Goal: Task Accomplishment & Management: Manage account settings

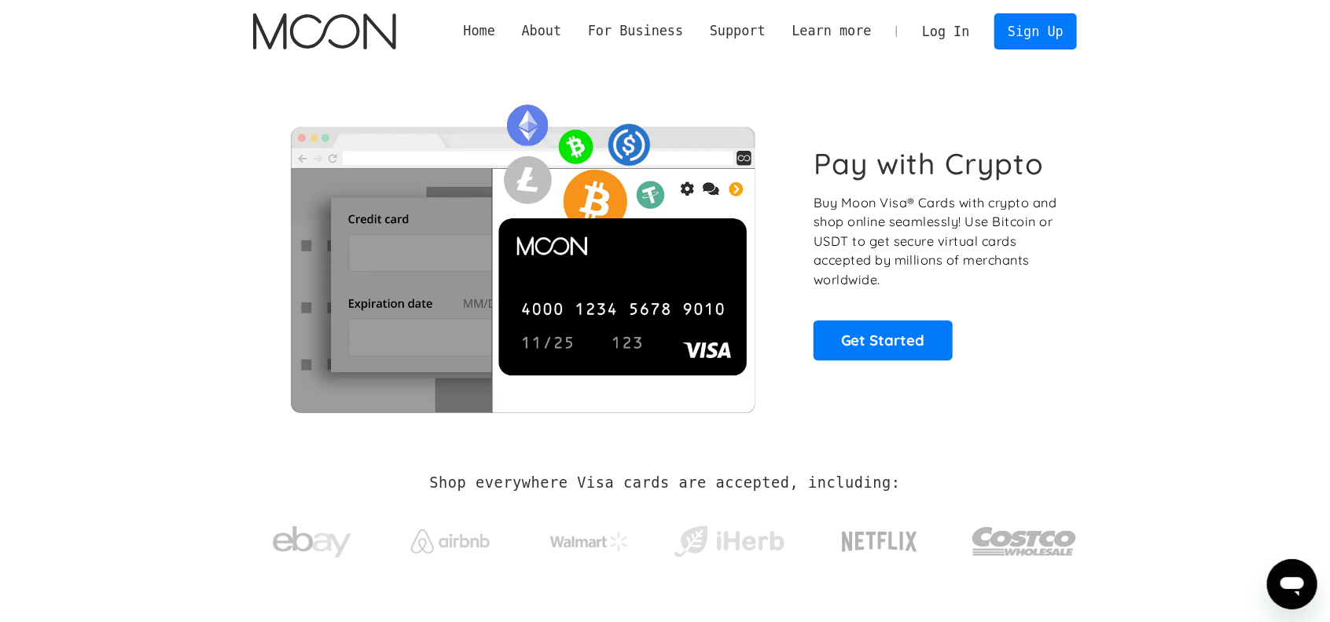
click at [942, 26] on link "Log In" at bounding box center [946, 31] width 74 height 35
click at [876, 345] on link "Get Started" at bounding box center [882, 340] width 139 height 39
click at [955, 28] on link "Log In" at bounding box center [946, 31] width 74 height 35
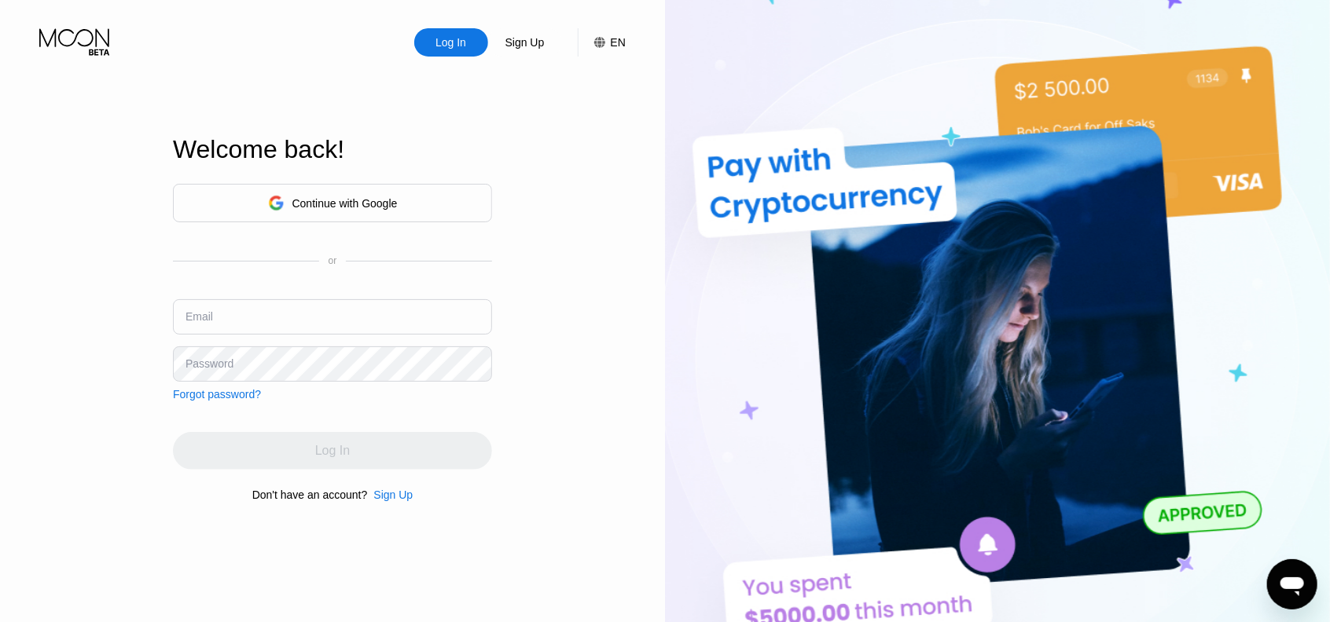
type input "paul.guerin64@gmail.com"
drag, startPoint x: 410, startPoint y: 156, endPoint x: 408, endPoint y: 191, distance: 35.4
click at [410, 160] on div "Welcome back!" at bounding box center [332, 149] width 319 height 29
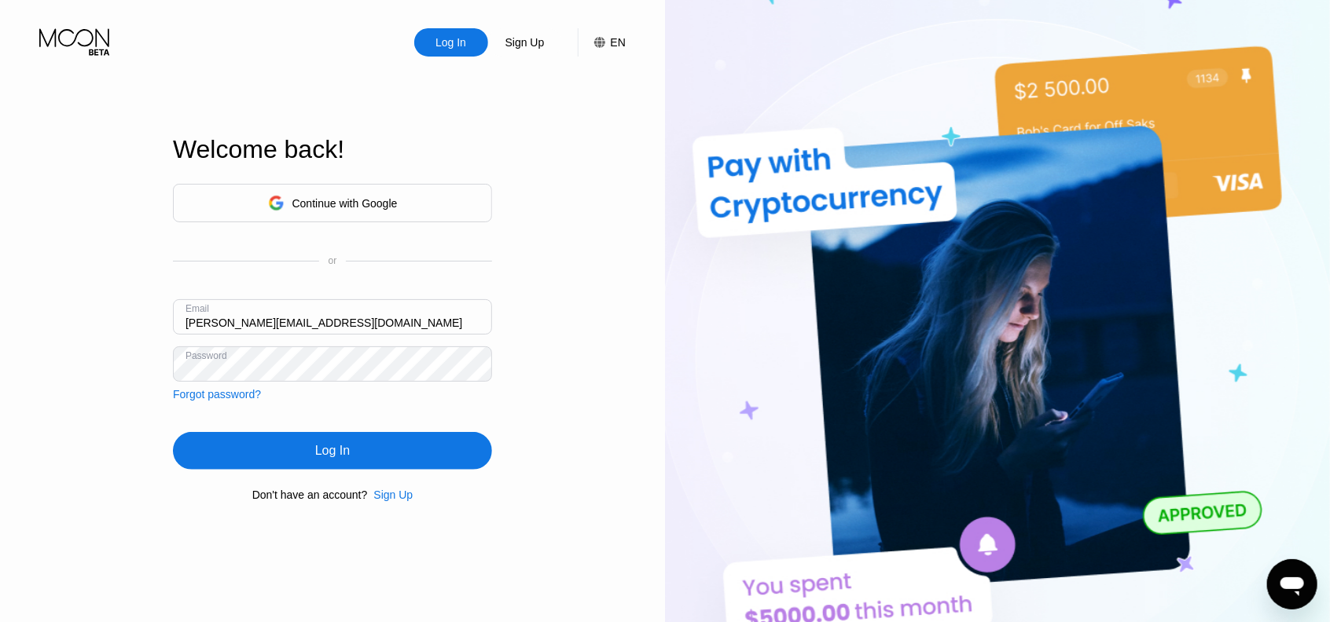
click at [409, 197] on div "Continue with Google" at bounding box center [332, 203] width 319 height 39
click at [651, 370] on div "Log In Sign Up EN Language English Save Welcome back! Continue with Google or E…" at bounding box center [332, 342] width 665 height 685
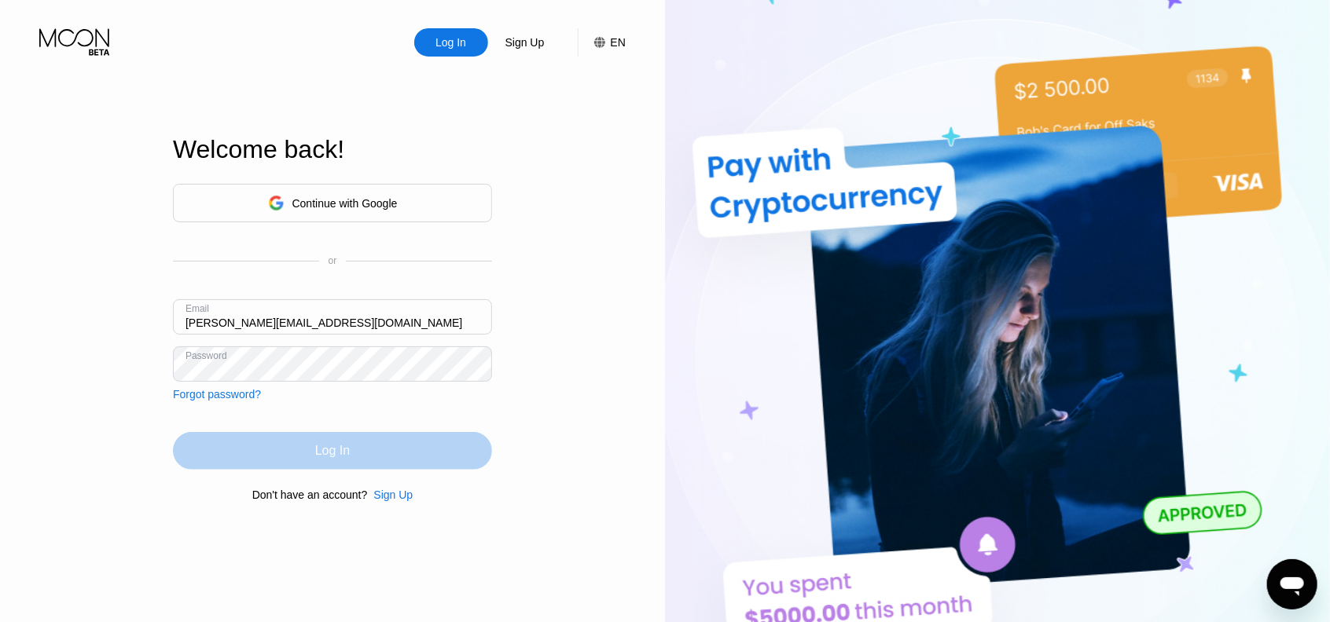
click at [418, 446] on div "Log In" at bounding box center [332, 451] width 319 height 38
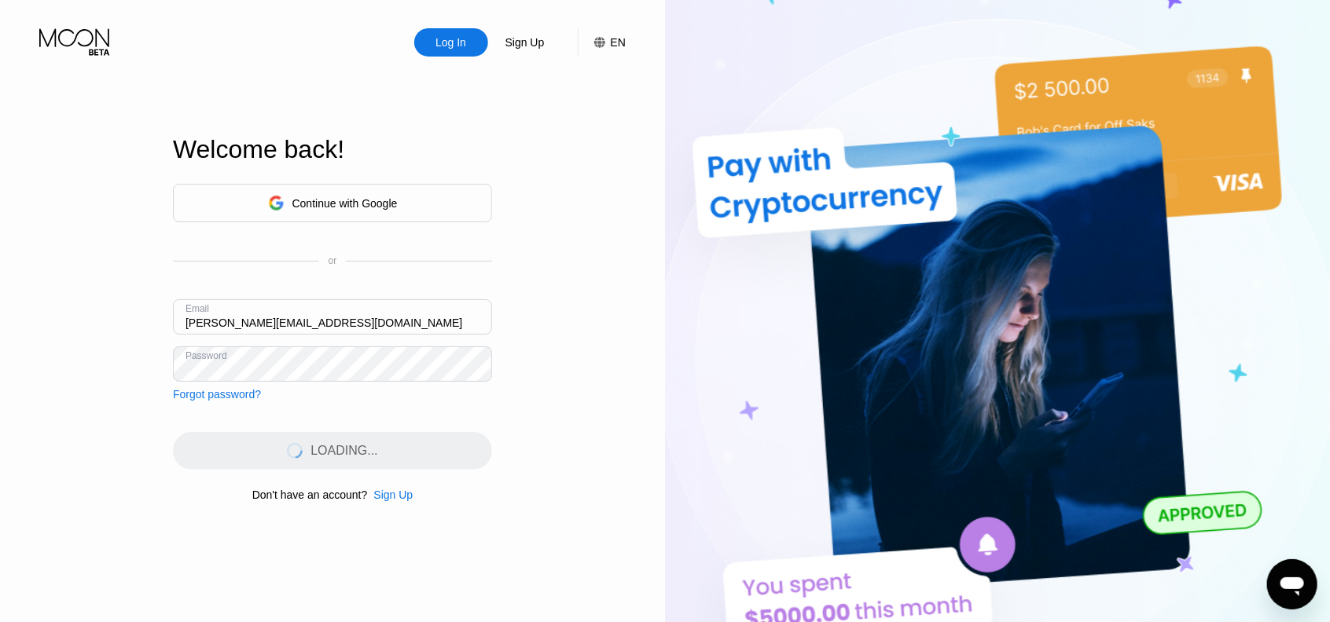
click at [376, 318] on input "[PERSON_NAME][EMAIL_ADDRESS][DOMAIN_NAME]" at bounding box center [332, 316] width 319 height 35
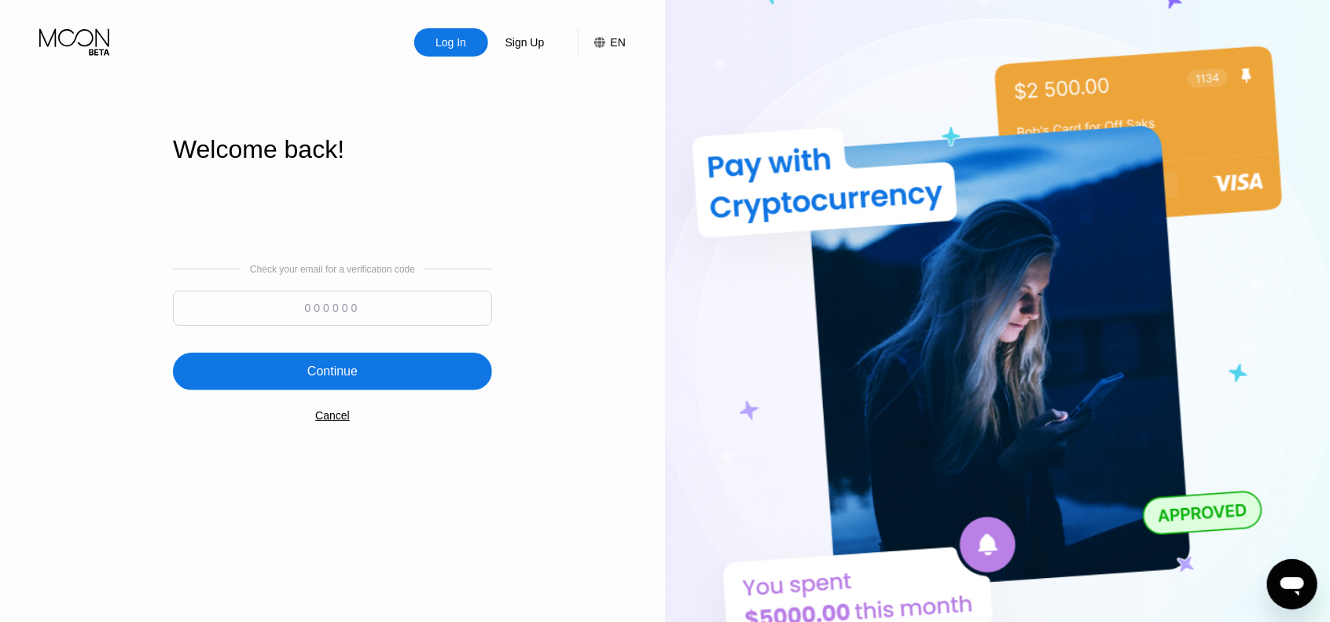
drag, startPoint x: 417, startPoint y: 328, endPoint x: 422, endPoint y: 308, distance: 20.4
click at [417, 323] on div at bounding box center [332, 312] width 319 height 43
click at [428, 303] on input at bounding box center [332, 308] width 319 height 35
paste input "848512"
type input "848512"
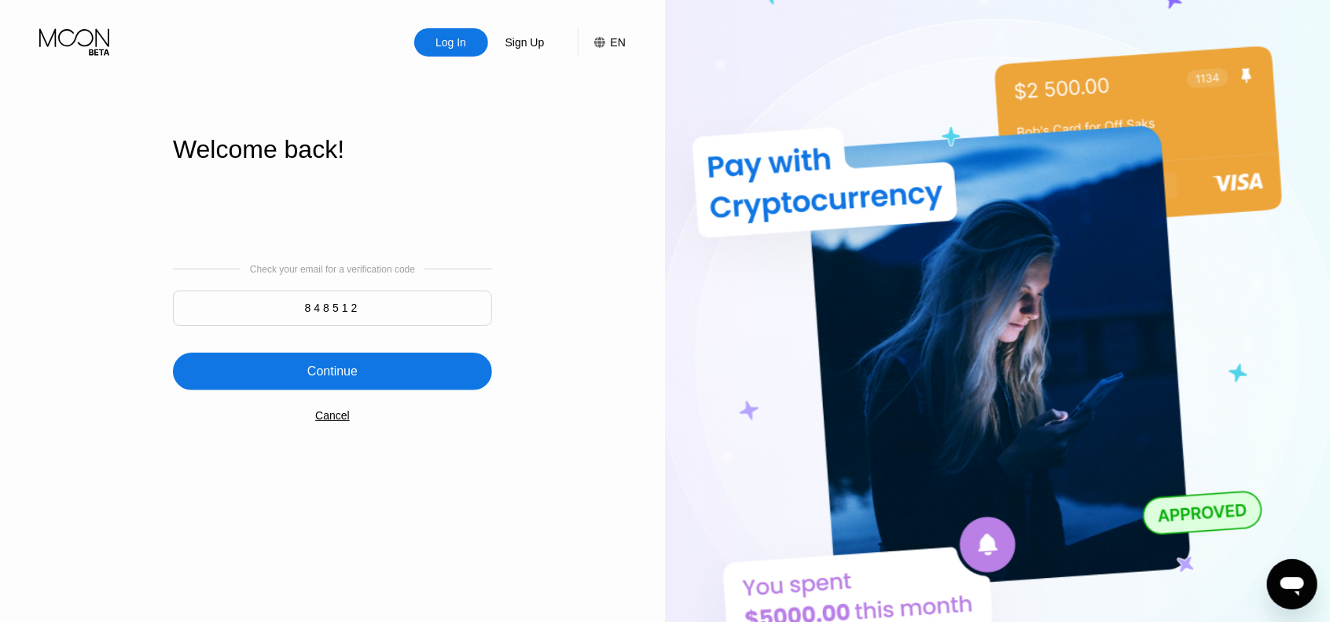
click at [421, 381] on div "Continue" at bounding box center [332, 372] width 319 height 38
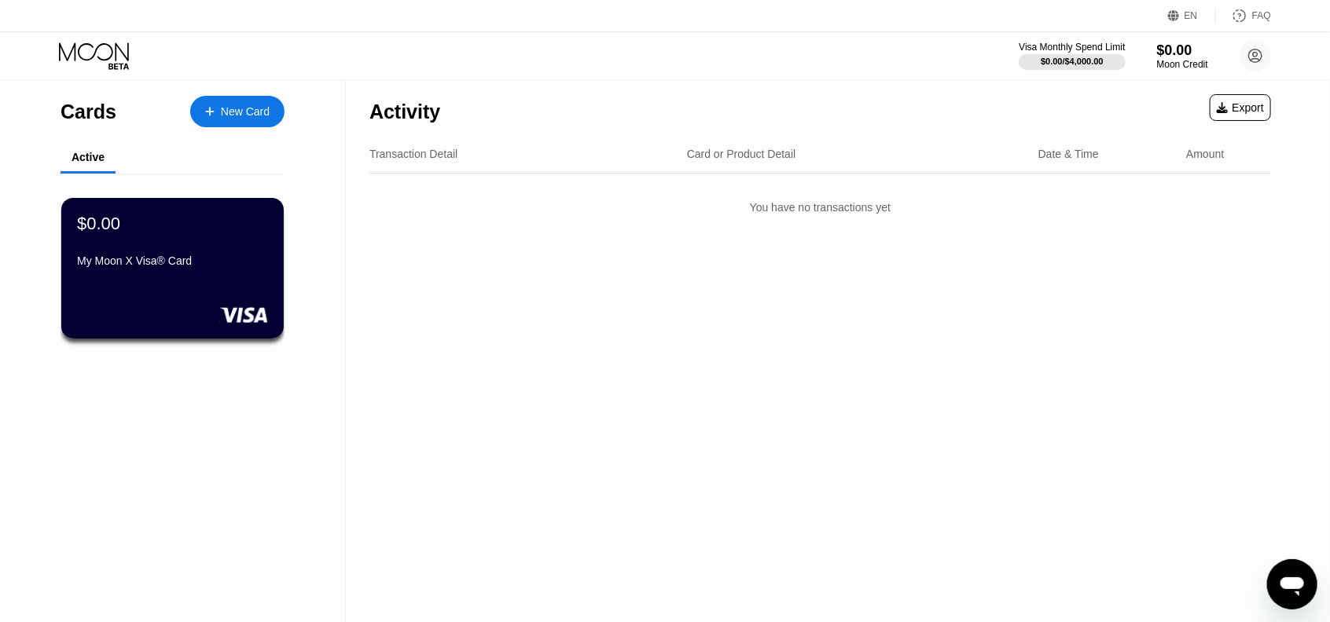
click at [201, 283] on div "$0.00 My Moon X Visa® Card" at bounding box center [172, 268] width 222 height 141
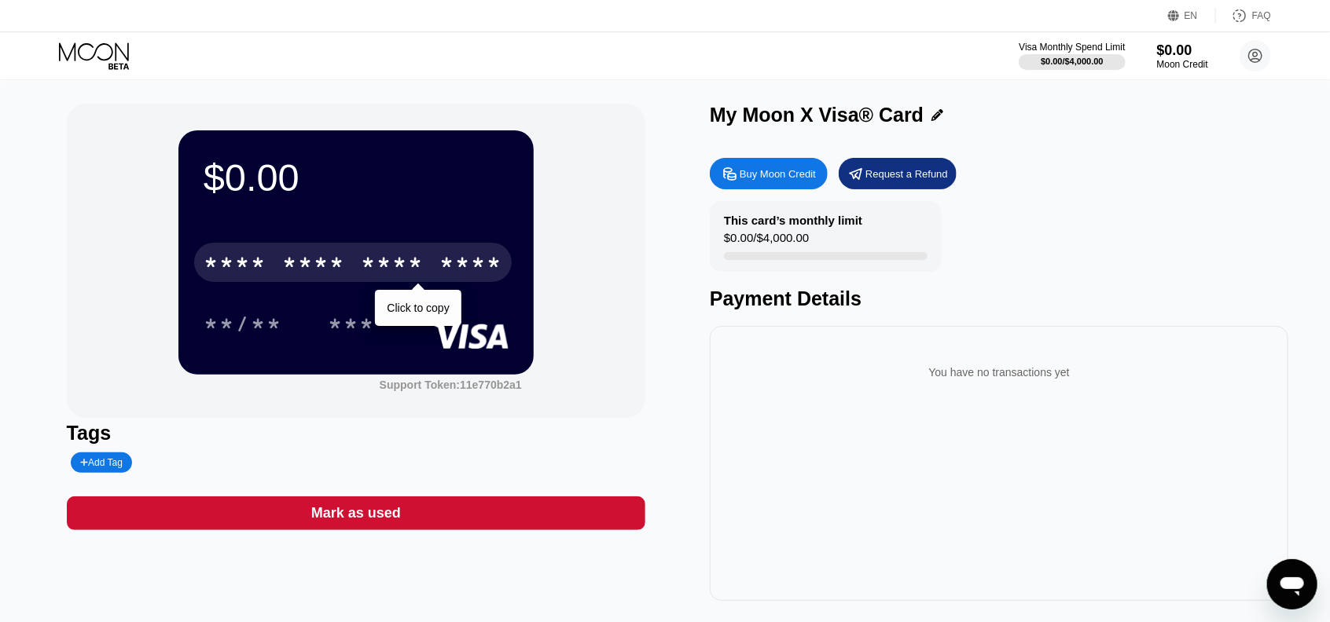
click at [313, 270] on div "* * * *" at bounding box center [313, 264] width 63 height 25
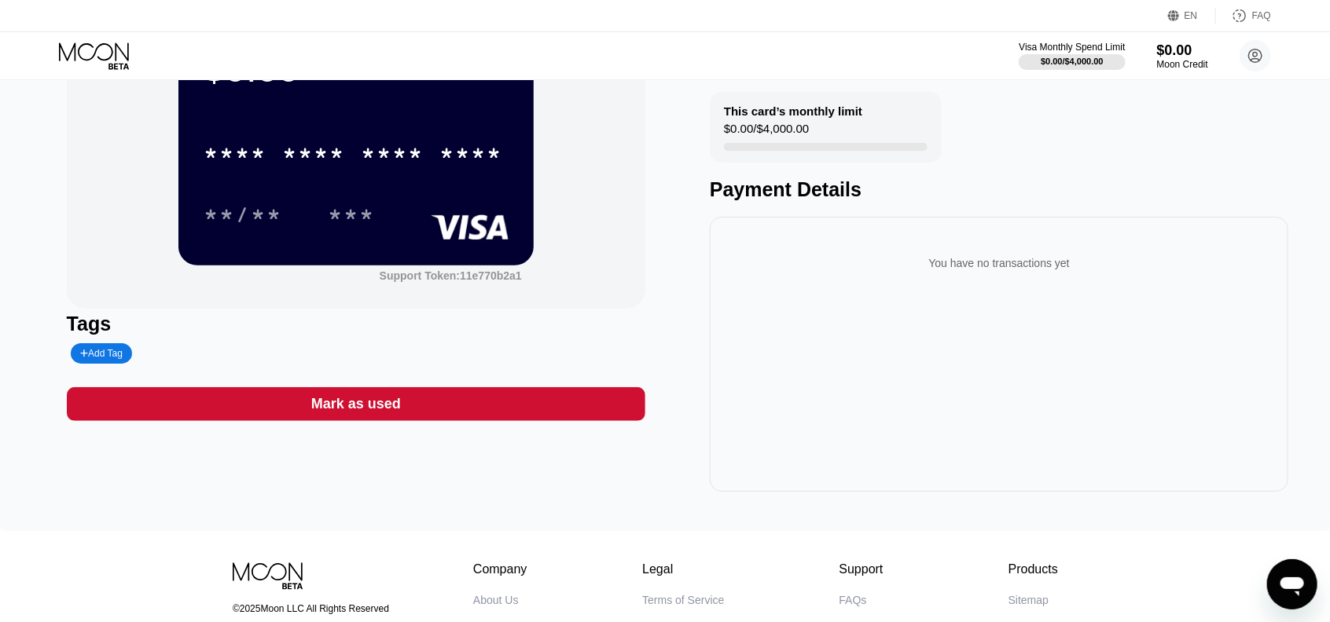
scroll to position [236, 0]
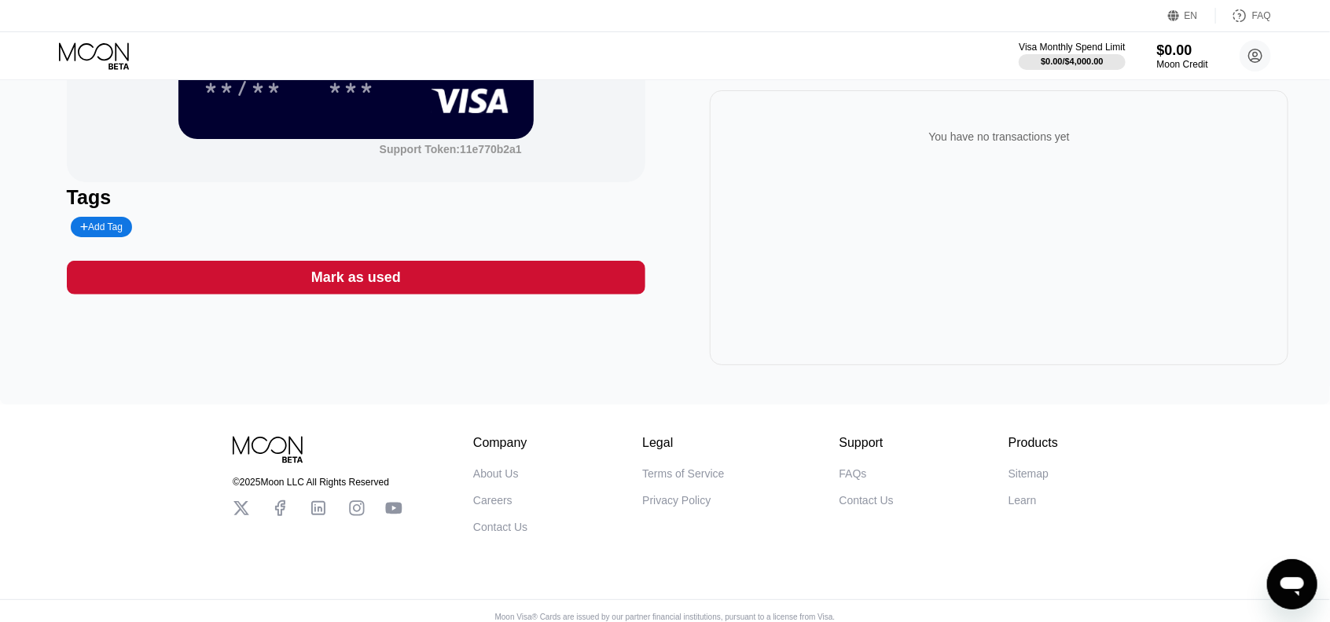
click at [334, 287] on div "Mark as used" at bounding box center [356, 278] width 90 height 18
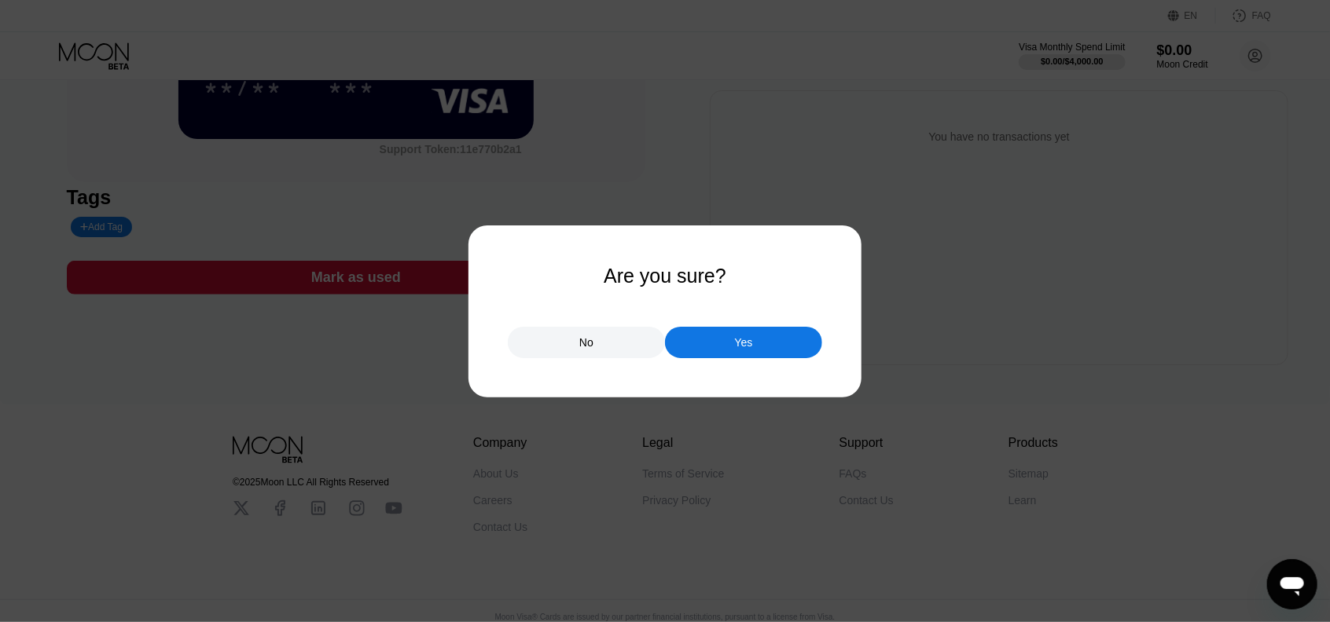
click at [739, 345] on div "Yes" at bounding box center [744, 343] width 18 height 14
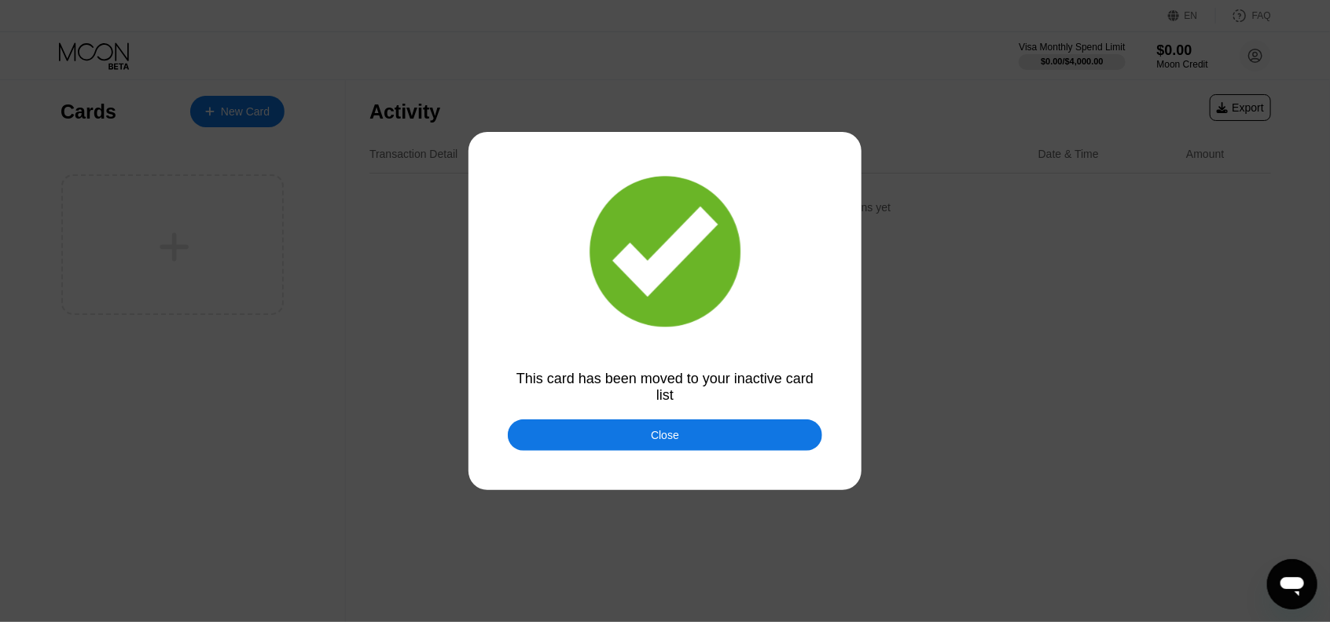
click at [704, 459] on div at bounding box center [671, 311] width 1342 height 622
click at [695, 425] on div "Close" at bounding box center [665, 435] width 314 height 31
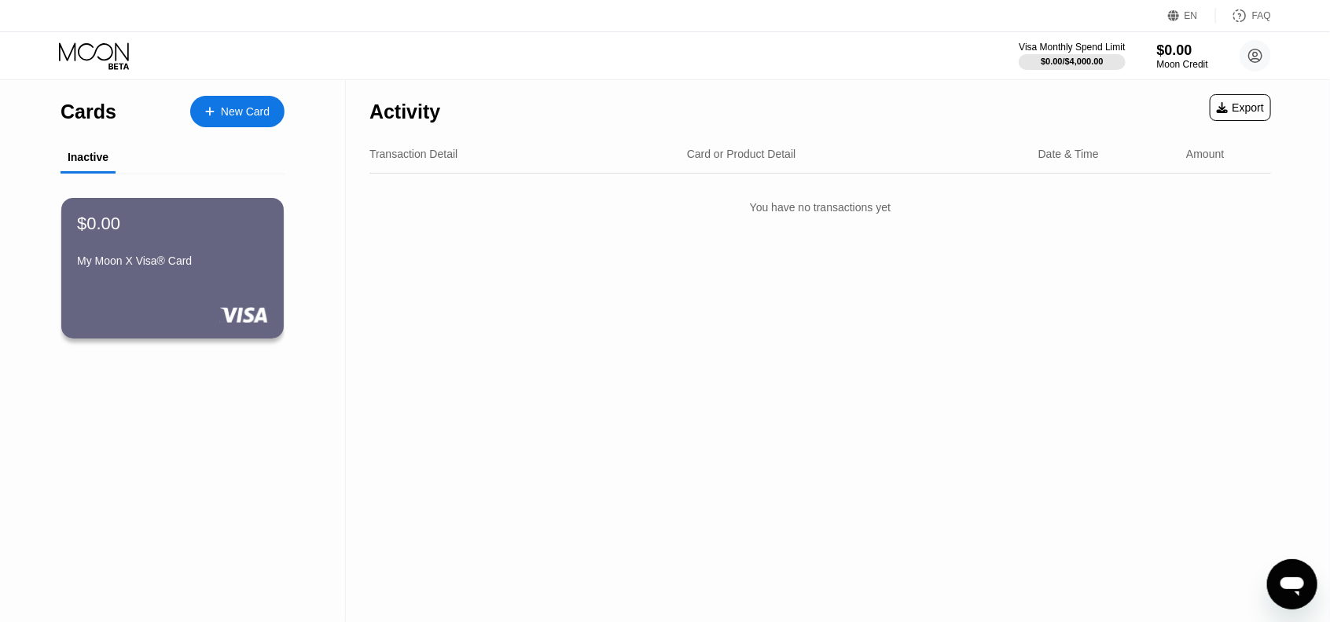
drag, startPoint x: 281, startPoint y: 262, endPoint x: 265, endPoint y: 262, distance: 15.7
click at [280, 263] on div "$0.00 My Moon X Visa® Card" at bounding box center [172, 268] width 222 height 141
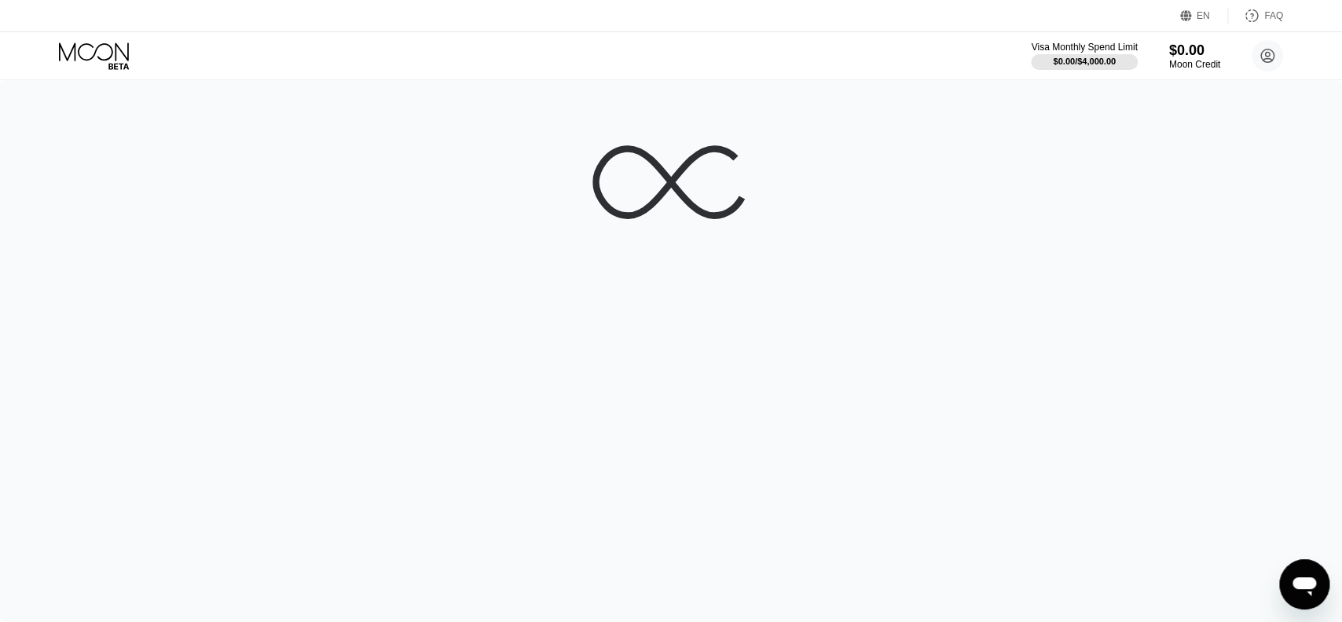
click at [248, 259] on div at bounding box center [671, 351] width 1342 height 542
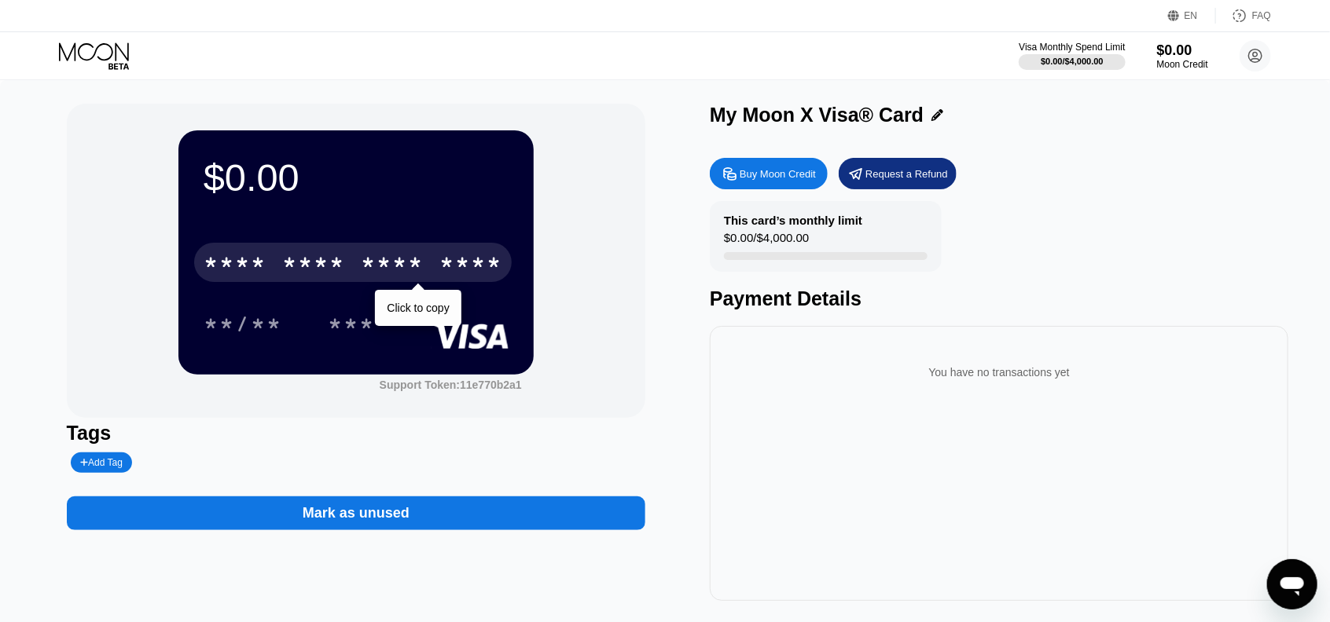
click at [464, 264] on div "****" at bounding box center [470, 264] width 63 height 25
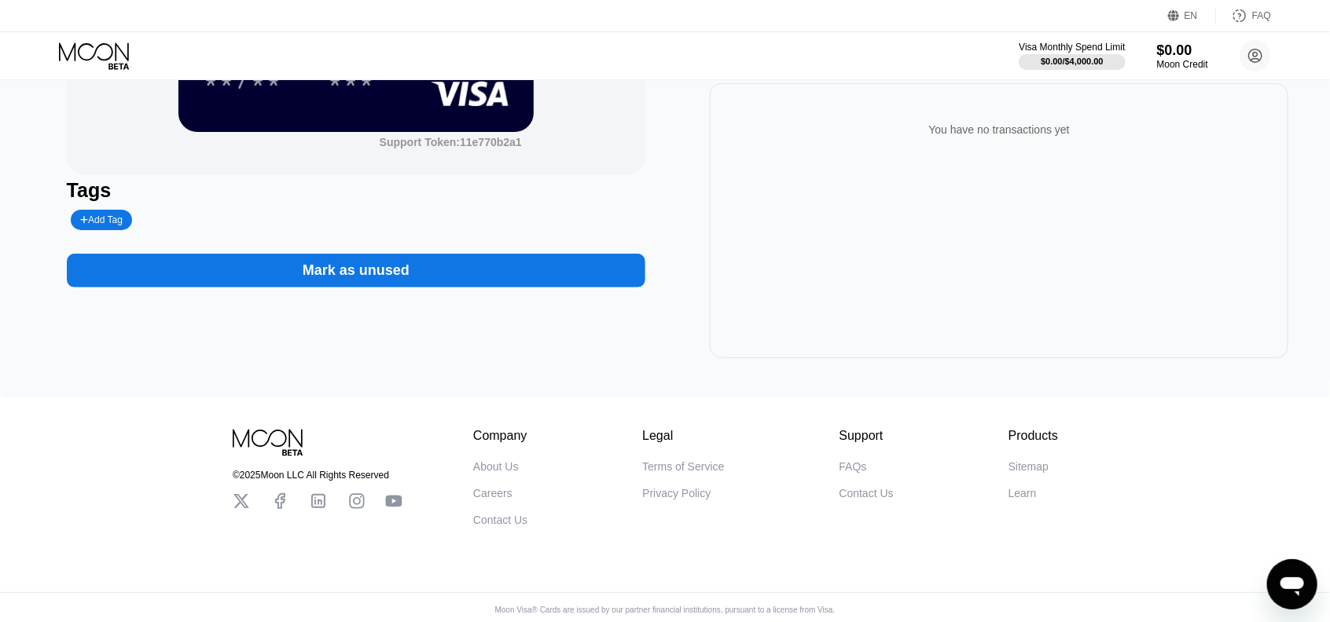
scroll to position [264, 0]
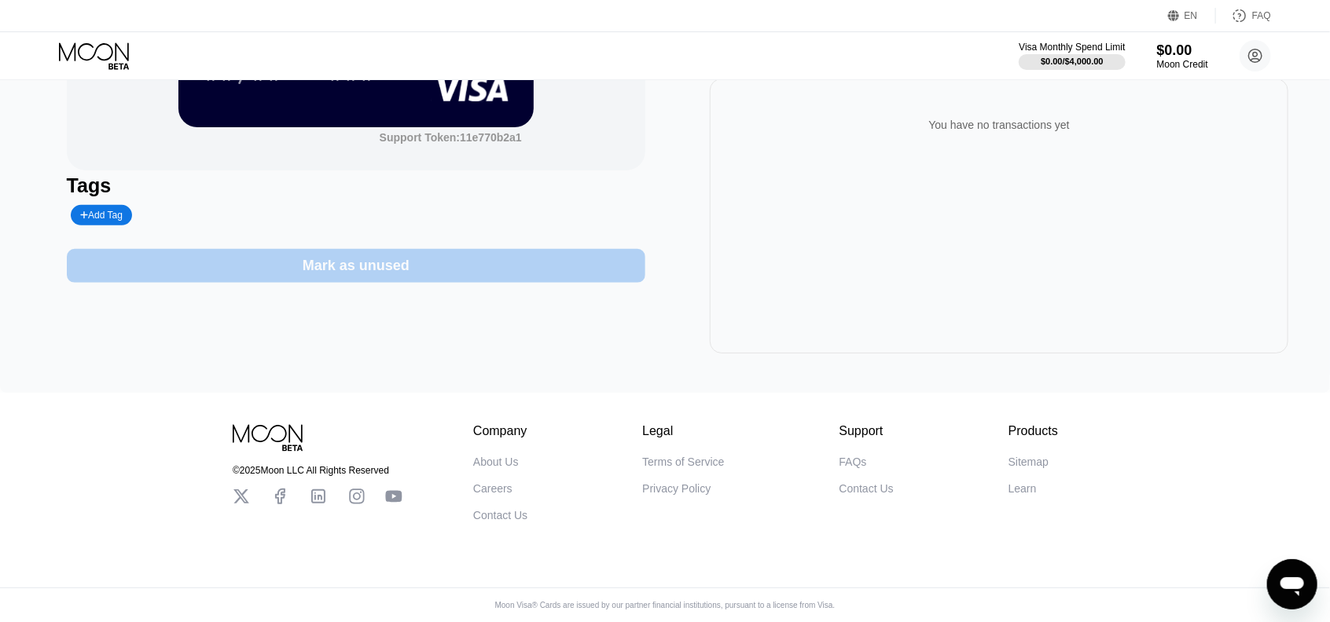
click at [526, 233] on div "Mark as unused" at bounding box center [356, 258] width 578 height 50
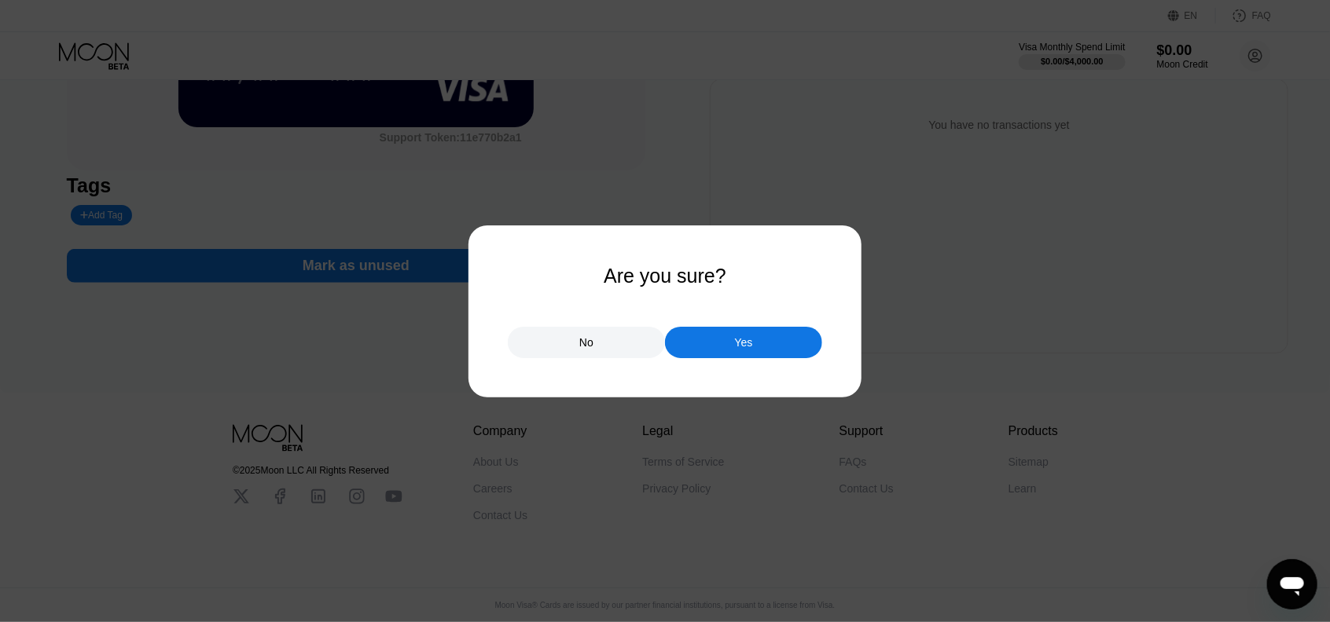
click at [767, 347] on div "Yes" at bounding box center [743, 342] width 157 height 31
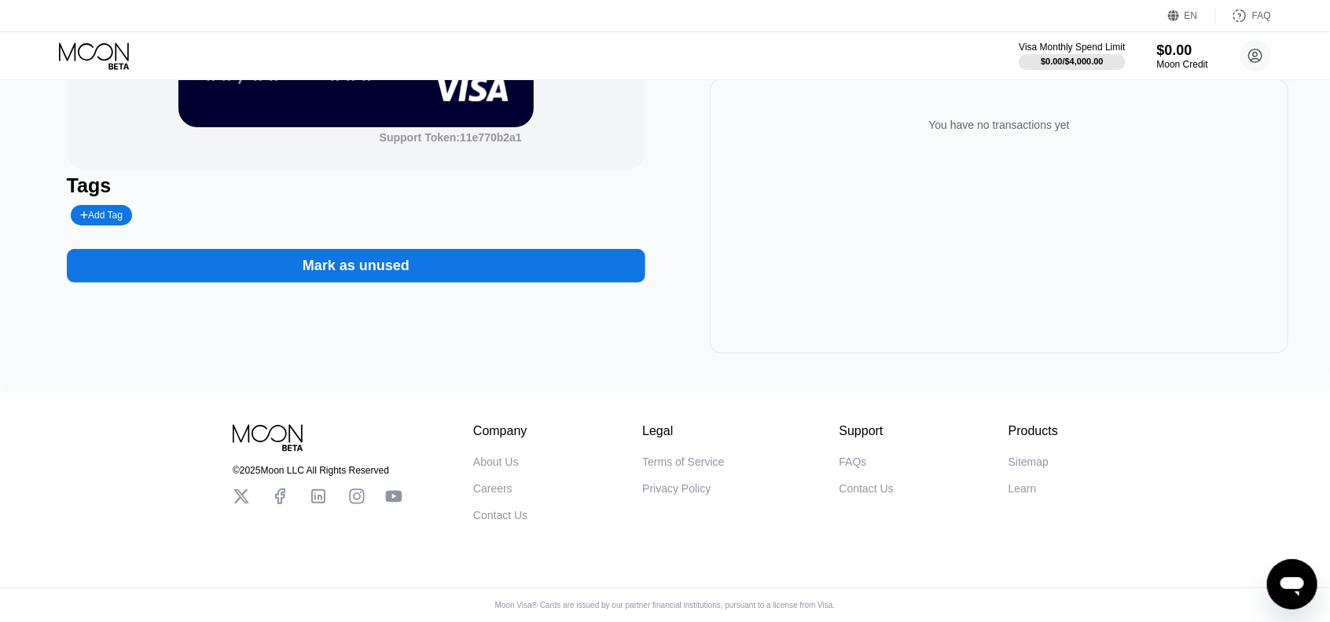
scroll to position [42, 0]
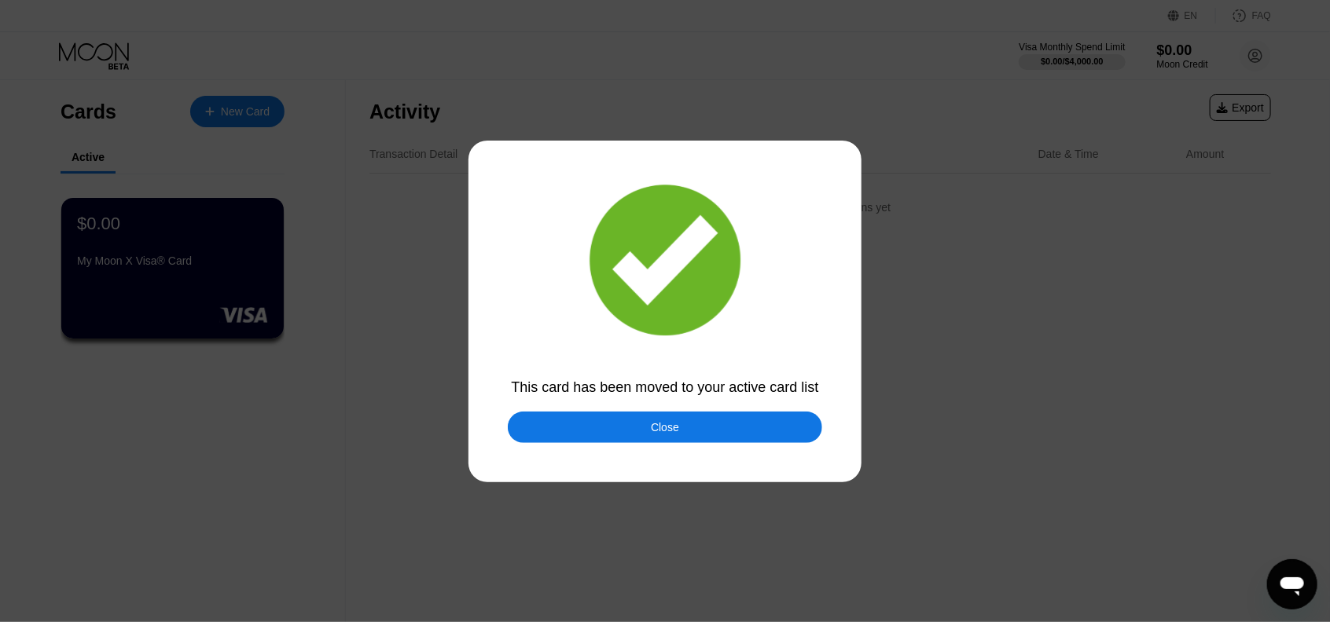
click at [705, 431] on div "Close" at bounding box center [665, 427] width 314 height 31
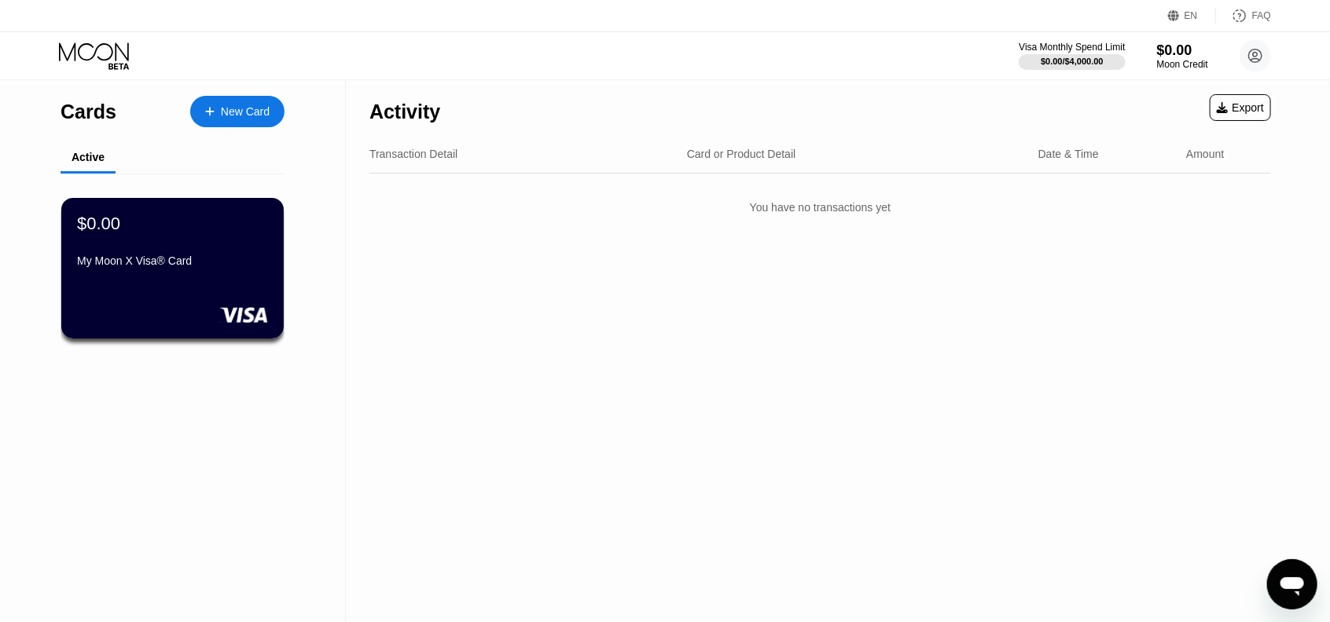
click at [83, 46] on icon at bounding box center [95, 56] width 73 height 28
click at [213, 267] on div "My Moon X Visa® Card" at bounding box center [172, 261] width 193 height 13
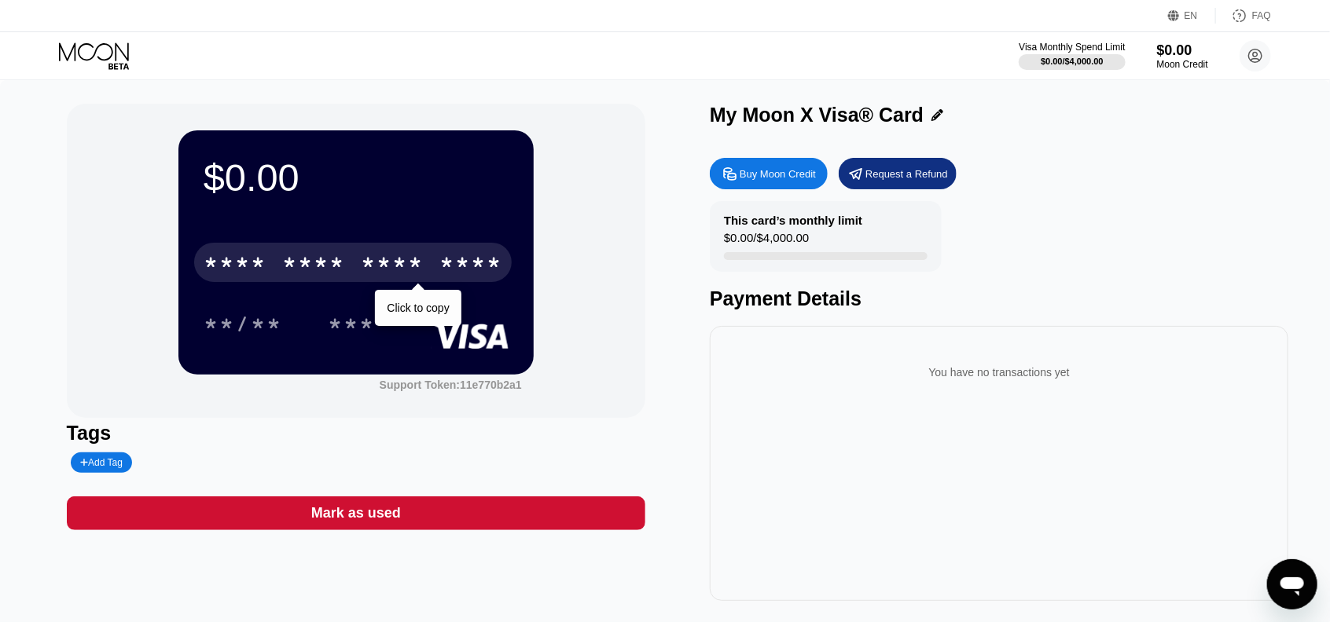
click at [413, 268] on div "* * * *" at bounding box center [392, 264] width 63 height 25
click at [377, 252] on div "**** **** **** ****" at bounding box center [353, 262] width 318 height 39
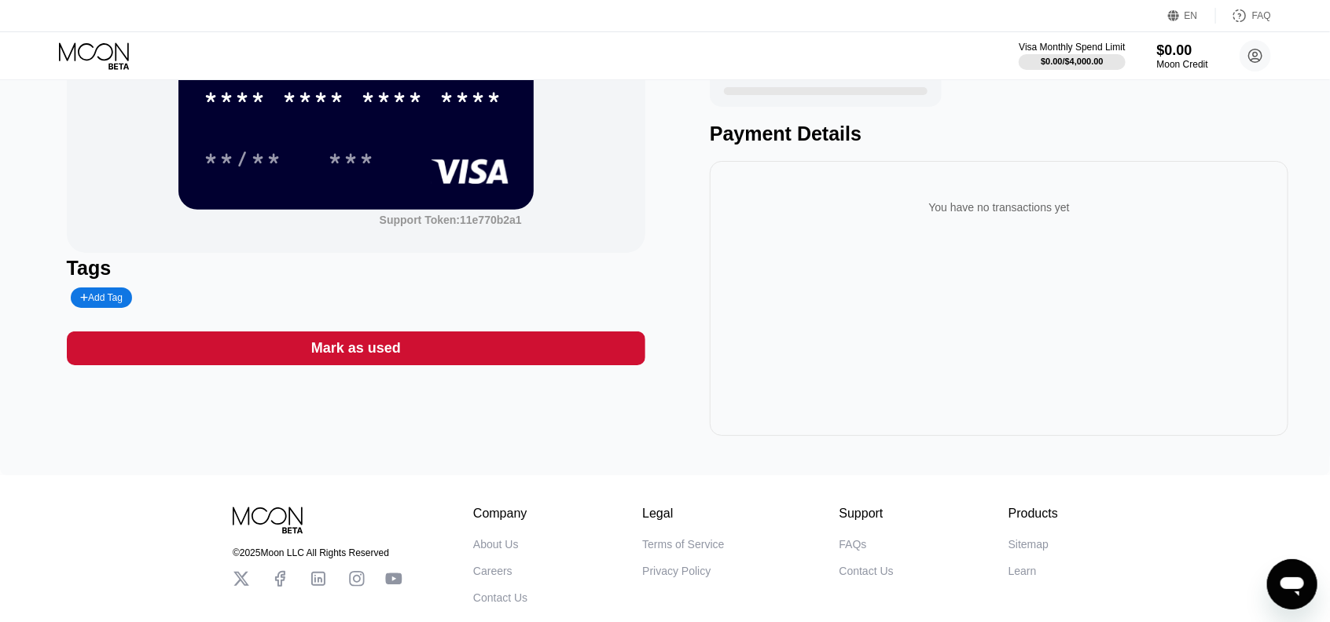
scroll to position [29, 0]
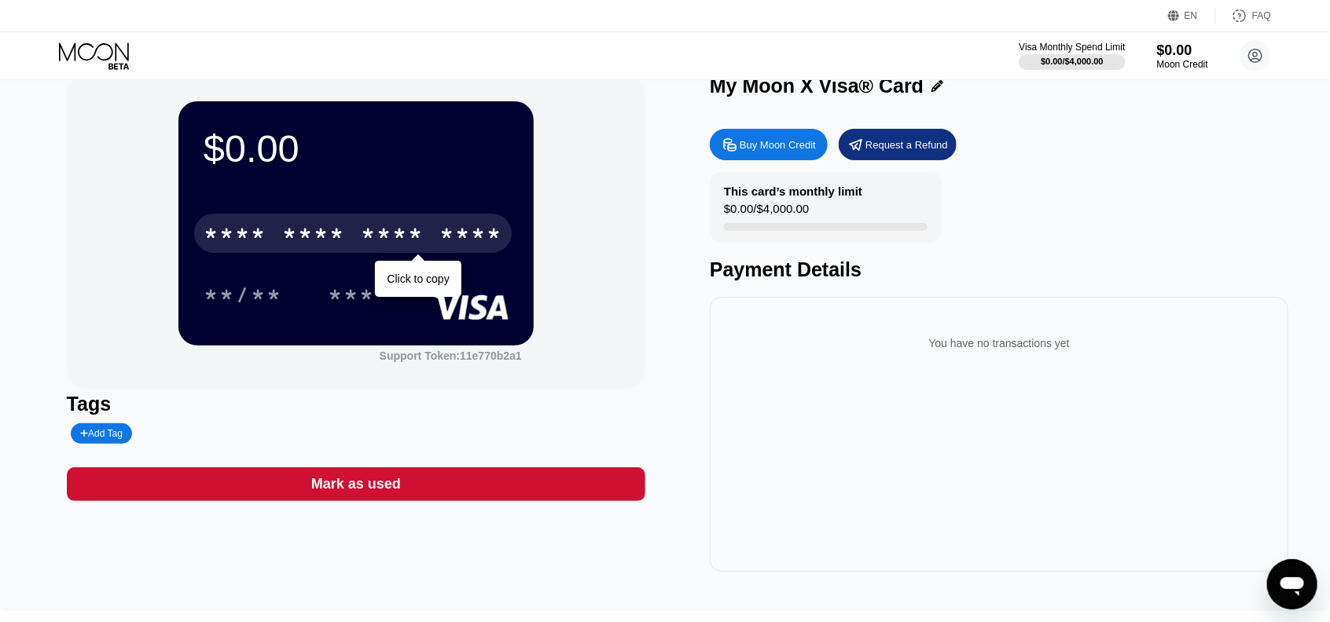
click at [341, 231] on div "* * * *" at bounding box center [313, 235] width 63 height 25
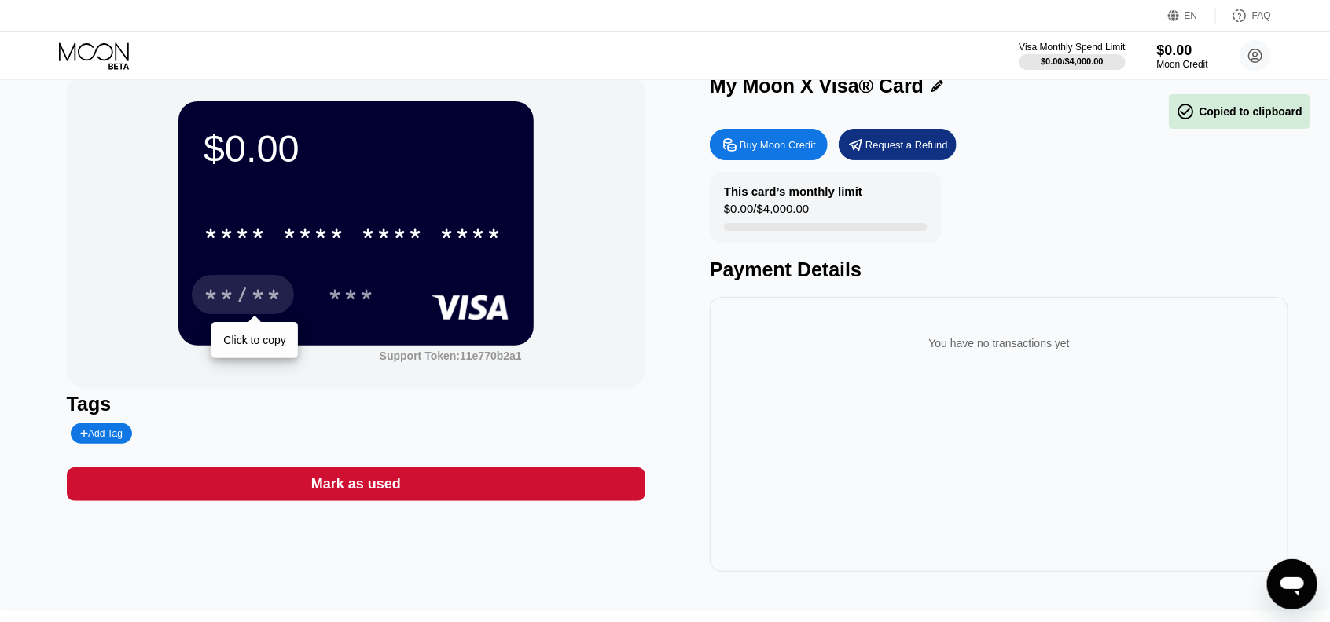
click at [256, 307] on div "**/**" at bounding box center [243, 297] width 79 height 25
click at [347, 307] on div "***" at bounding box center [351, 297] width 47 height 25
click at [406, 231] on div "****" at bounding box center [392, 235] width 63 height 25
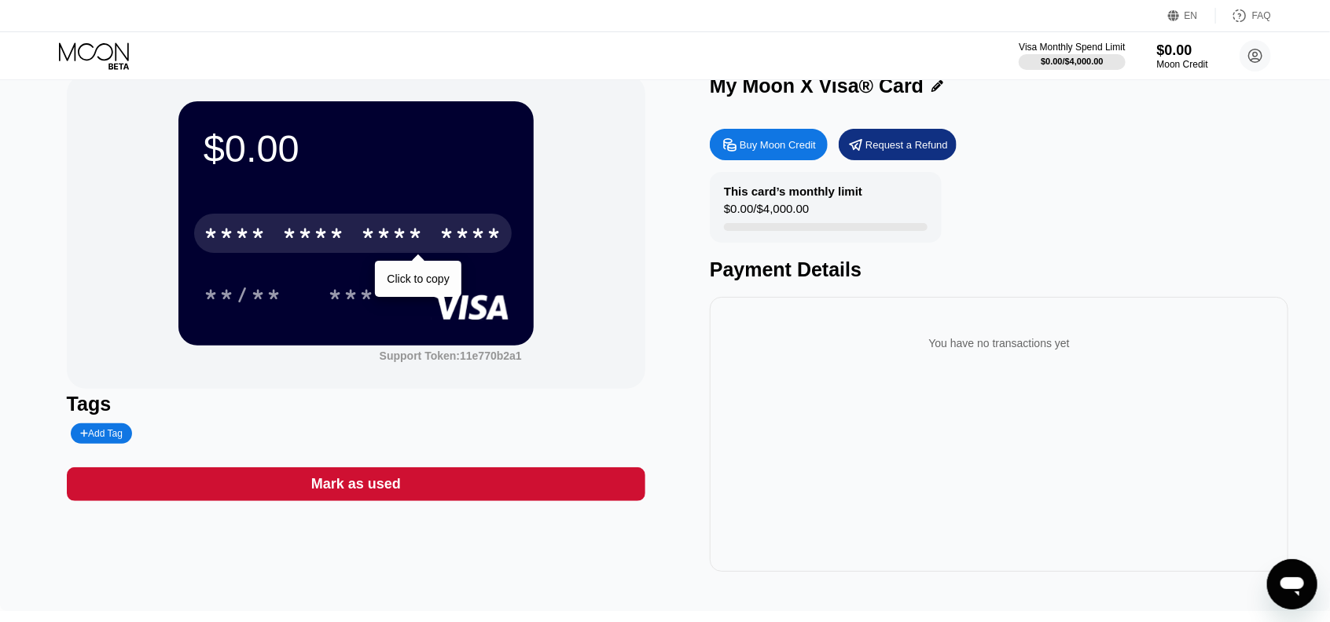
click at [120, 39] on div "Visa Monthly Spend Limit $0.00 / $4,000.00 $0.00 Moon Credit Paul paul.guerin64…" at bounding box center [665, 55] width 1330 height 47
drag, startPoint x: 108, startPoint y: 53, endPoint x: 97, endPoint y: 55, distance: 11.1
click at [106, 53] on icon at bounding box center [95, 56] width 73 height 28
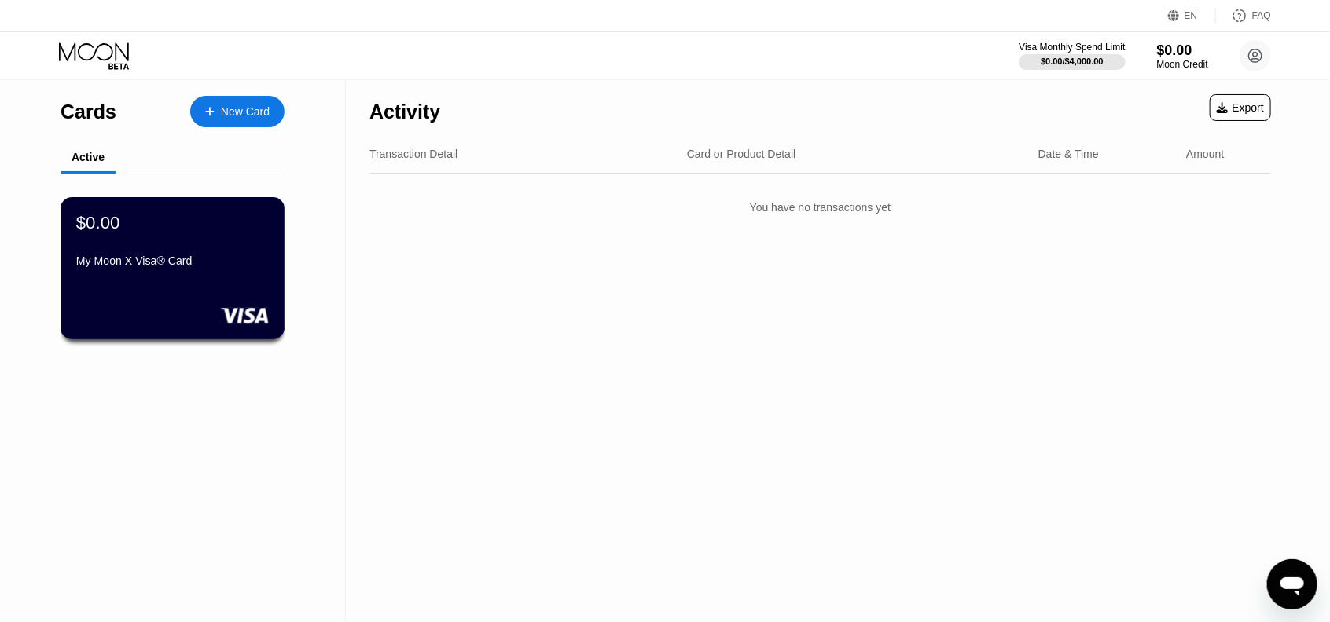
click at [186, 254] on div "$0.00 My Moon X Visa® Card" at bounding box center [172, 243] width 193 height 61
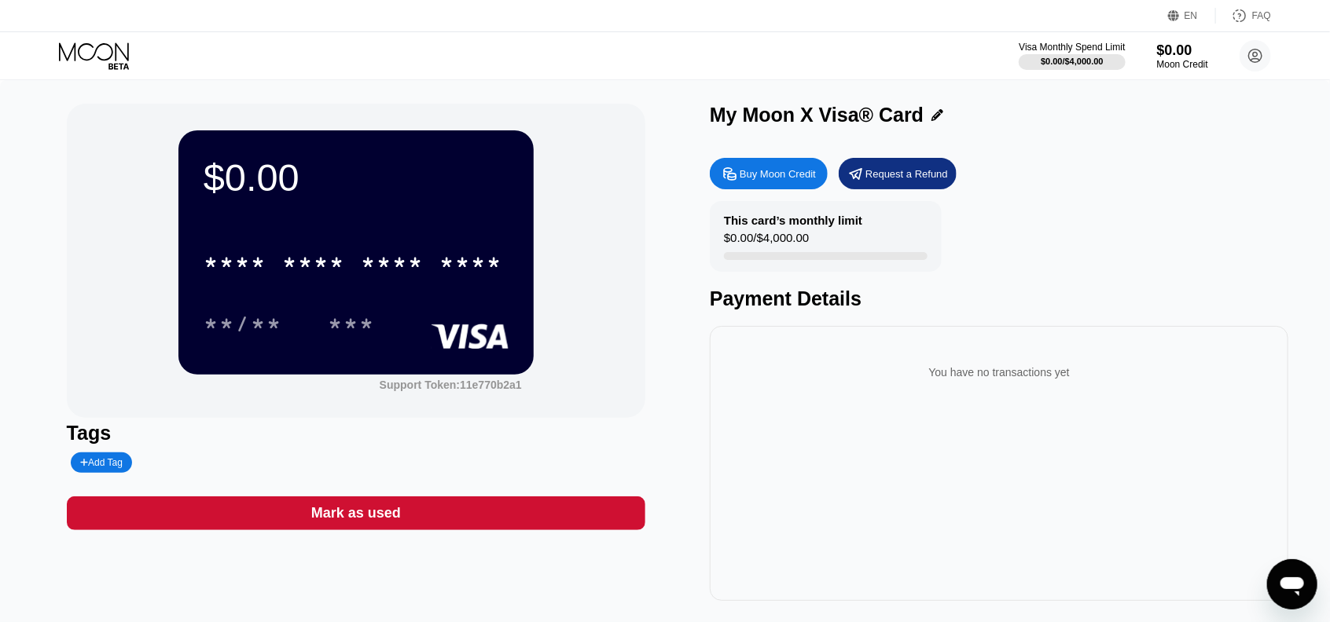
drag, startPoint x: 553, startPoint y: 345, endPoint x: 483, endPoint y: 277, distance: 96.7
click at [553, 345] on div "$0.00 * * * * * * * * * * * * **** **/** *** Support Token: 11e770b2a1" at bounding box center [356, 261] width 578 height 314
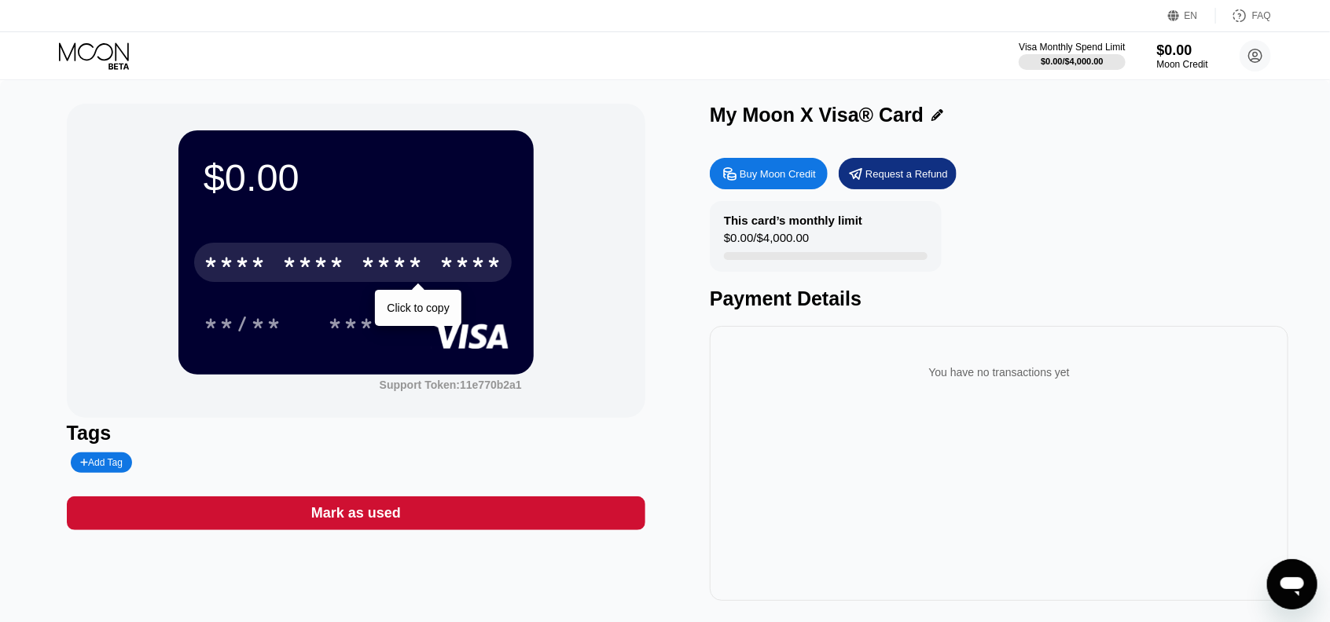
click at [483, 267] on div "****" at bounding box center [470, 264] width 63 height 25
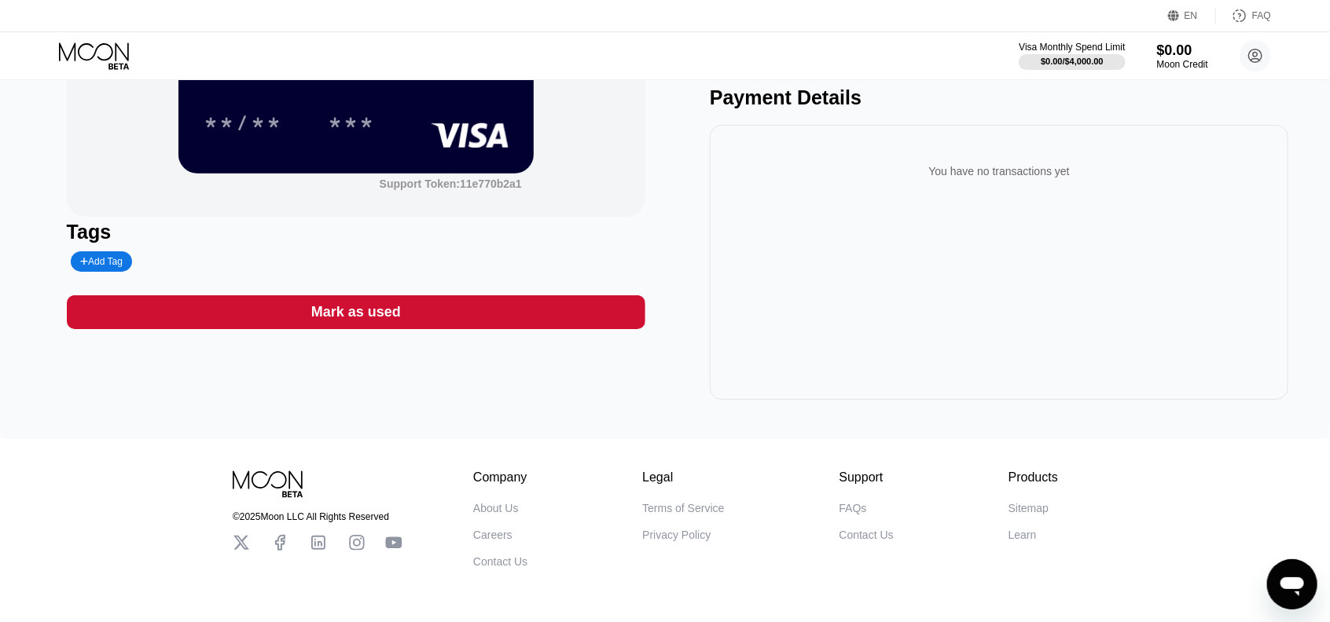
scroll to position [264, 0]
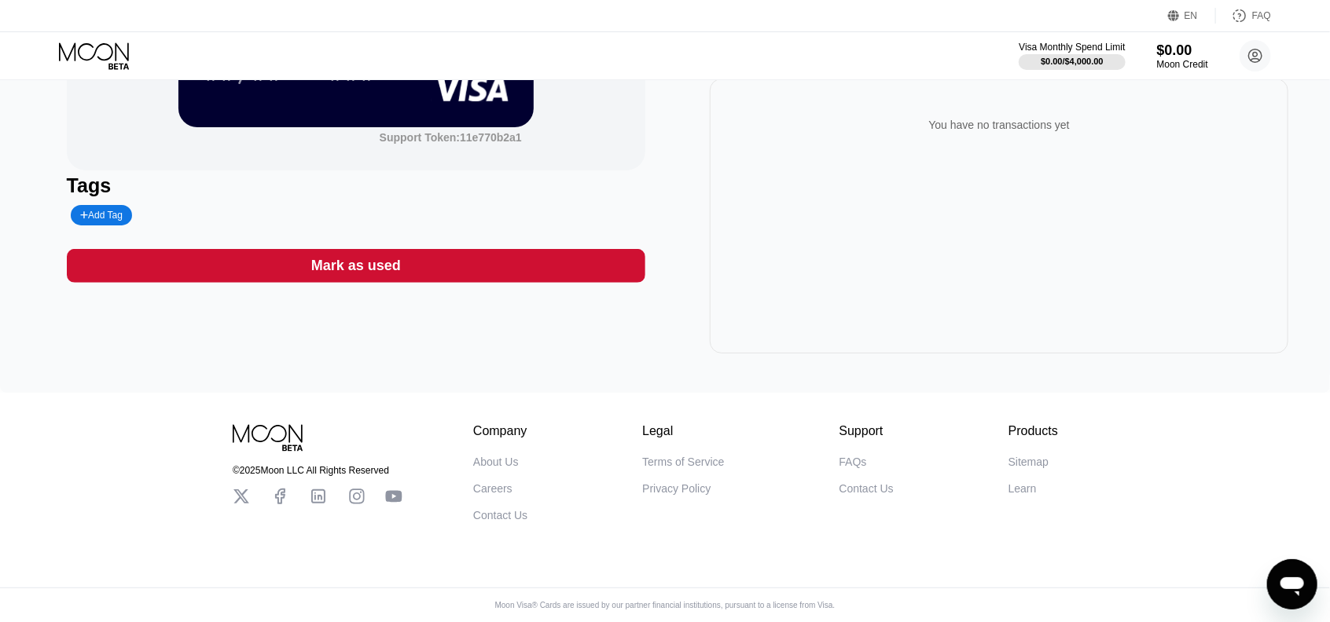
drag, startPoint x: 502, startPoint y: 347, endPoint x: 486, endPoint y: 342, distance: 17.2
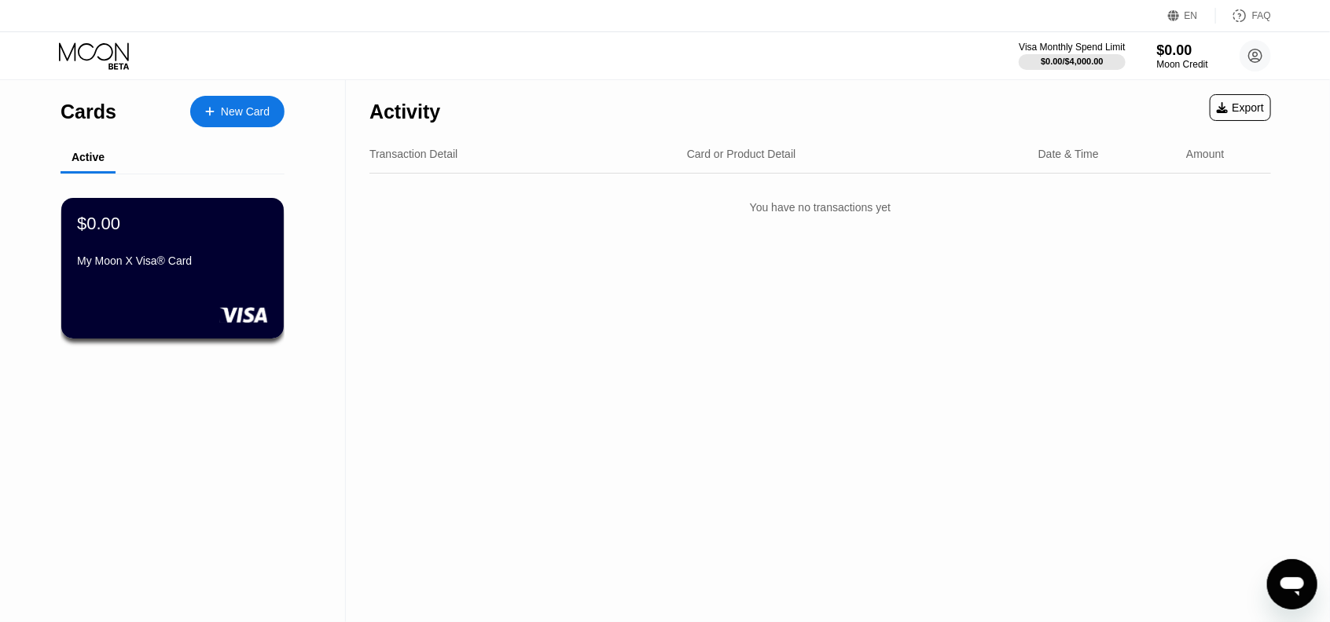
click at [236, 122] on div "New Card" at bounding box center [237, 111] width 94 height 31
